Goal: Navigation & Orientation: Find specific page/section

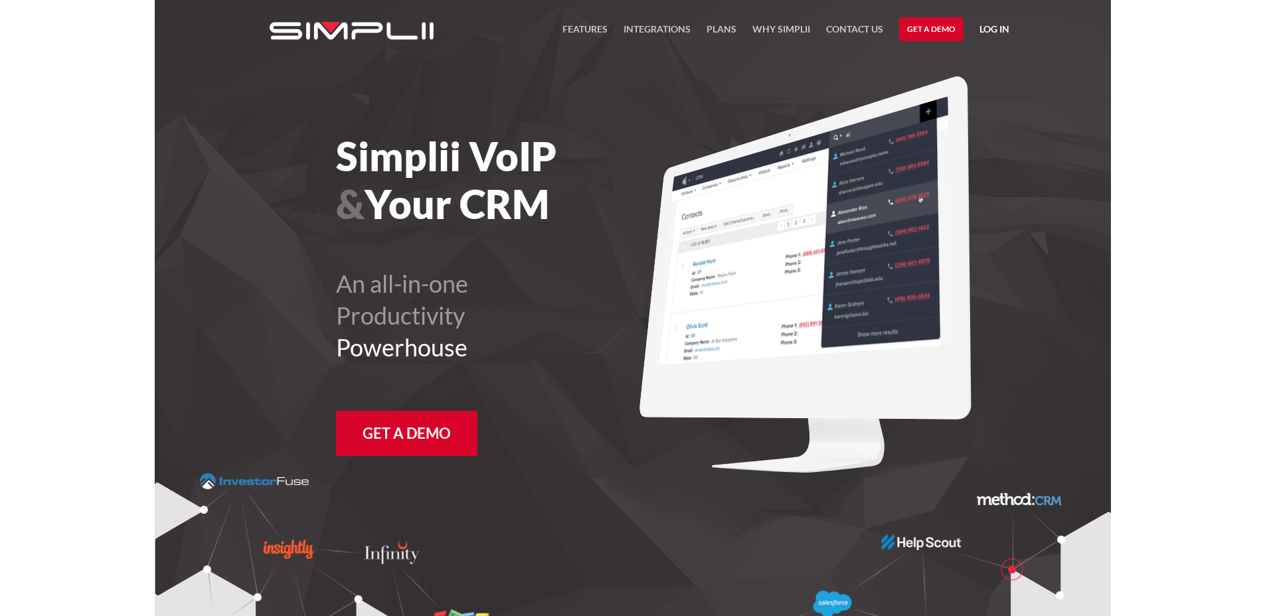
click at [990, 35] on link "Log in" at bounding box center [995, 31] width 30 height 20
click at [601, 82] on div "Simplii VoIP & Your CRM An all-in-one Productivity Powerhouse Get a Demo" at bounding box center [441, 243] width 383 height 335
click at [728, 38] on link "Plans" at bounding box center [722, 32] width 30 height 23
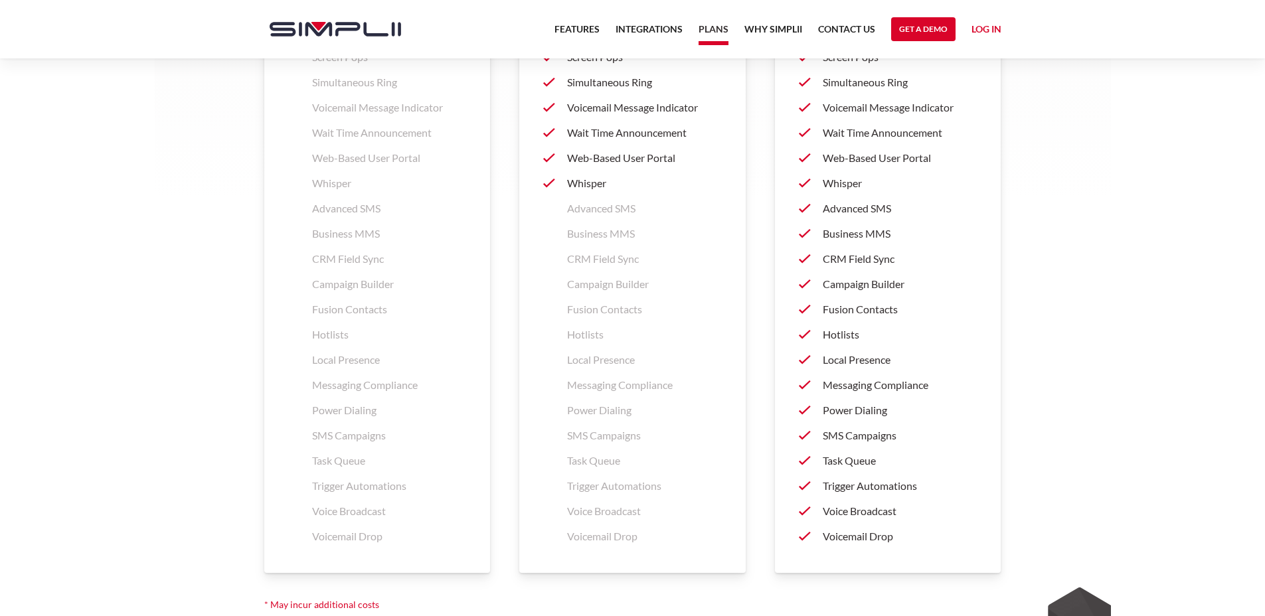
scroll to position [1902, 0]
